Goal: Information Seeking & Learning: Learn about a topic

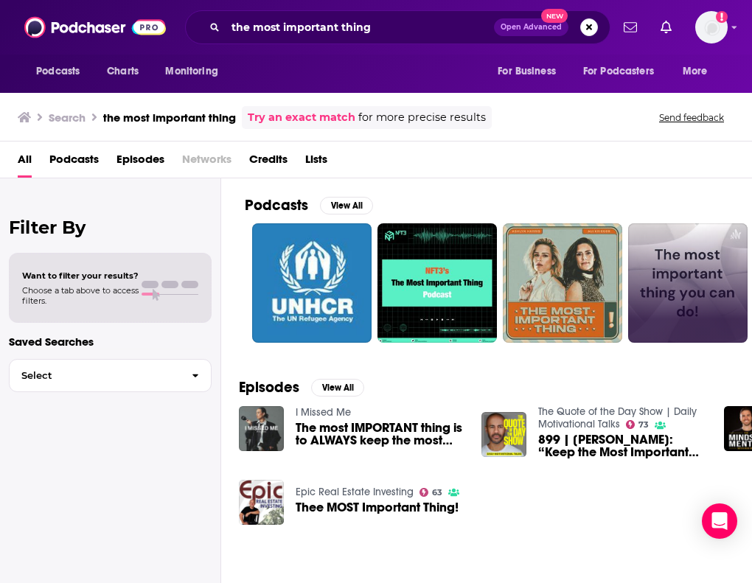
click at [528, 168] on div "All Podcasts Episodes Networks Credits Lists" at bounding box center [379, 162] width 723 height 30
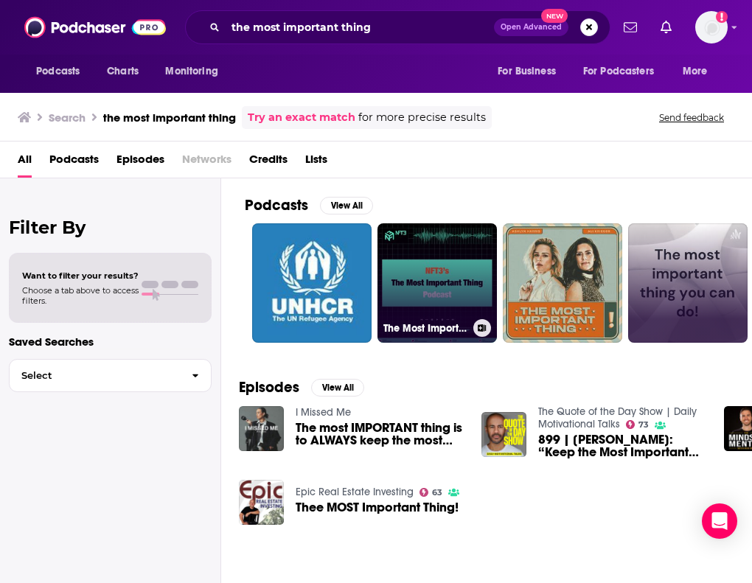
click at [475, 247] on link "The Most Important Thing..." at bounding box center [437, 282] width 119 height 119
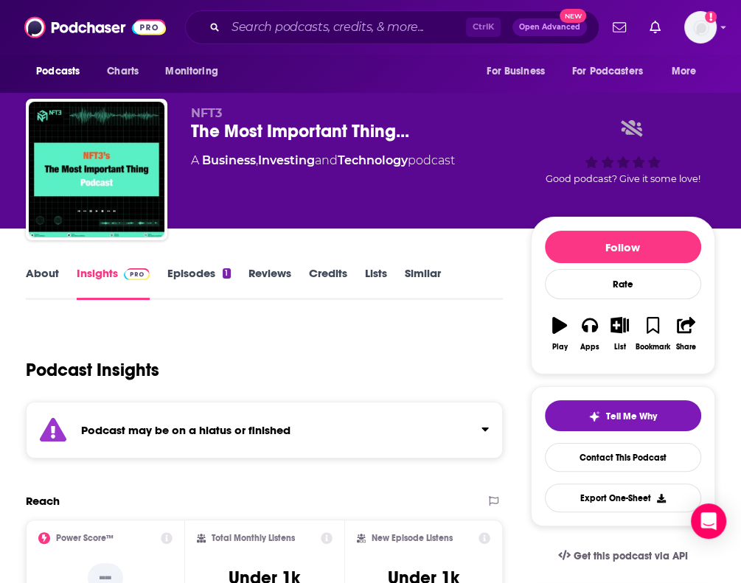
click at [33, 274] on link "About" at bounding box center [42, 283] width 33 height 34
